Goal: Information Seeking & Learning: Learn about a topic

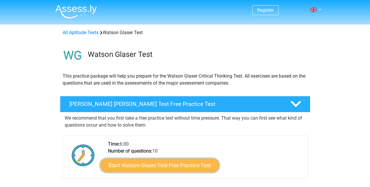
click at [163, 160] on link "Start Watson Glaser Test Free Practice Test" at bounding box center [159, 166] width 119 height 14
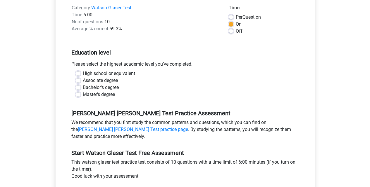
scroll to position [88, 0]
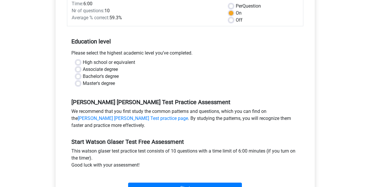
click at [89, 62] on label "High school or equivalent" at bounding box center [109, 62] width 52 height 7
click at [80, 62] on input "High school or equivalent" at bounding box center [78, 62] width 5 height 6
radio input "true"
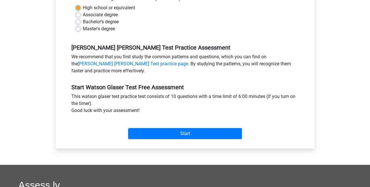
scroll to position [146, 0]
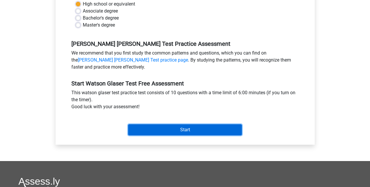
click at [180, 130] on input "Start" at bounding box center [185, 129] width 114 height 11
click at [147, 131] on input "Start" at bounding box center [185, 129] width 114 height 11
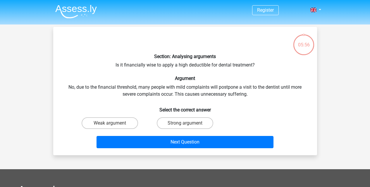
click at [150, 66] on div "Section: Analysing arguments Is it financially wise to apply a high deductible …" at bounding box center [185, 91] width 259 height 119
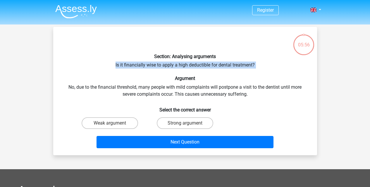
click at [150, 66] on div "Section: Analysing arguments Is it financially wise to apply a high deductible …" at bounding box center [185, 91] width 259 height 119
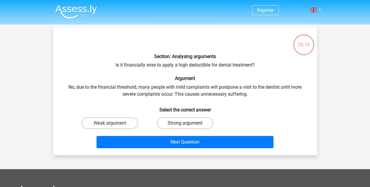
click at [169, 120] on label "Strong argument" at bounding box center [185, 123] width 56 height 12
click at [185, 123] on input "Strong argument" at bounding box center [187, 125] width 4 height 4
radio input "true"
